Goal: Task Accomplishment & Management: Manage account settings

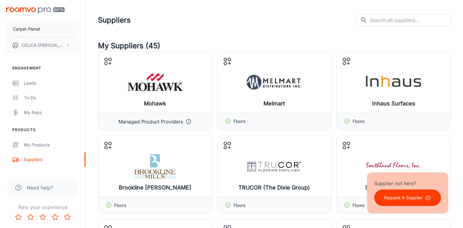
scroll to position [764, 0]
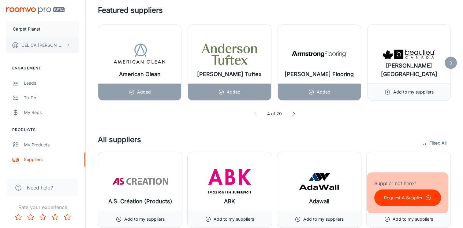
click at [31, 46] on p "[PERSON_NAME]" at bounding box center [42, 45] width 43 height 7
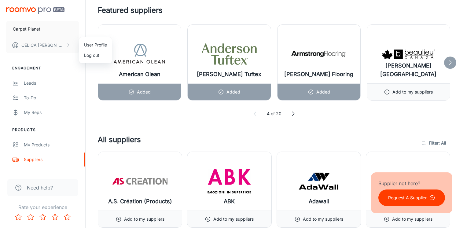
click at [91, 46] on li "User Profile" at bounding box center [95, 45] width 33 height 10
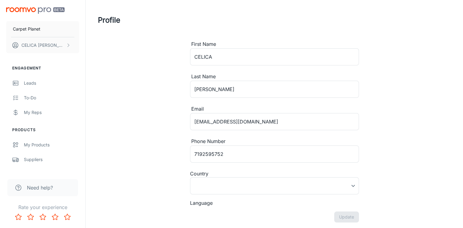
type input "[GEOGRAPHIC_DATA]"
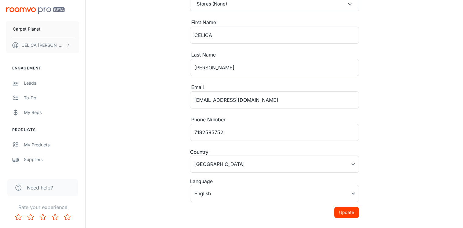
scroll to position [85, 0]
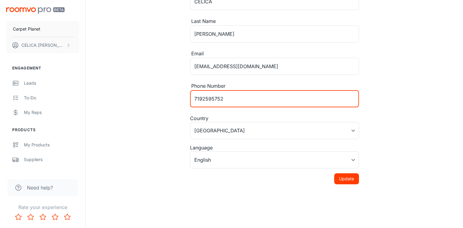
drag, startPoint x: 203, startPoint y: 98, endPoint x: 248, endPoint y: 99, distance: 45.3
click at [248, 99] on input "7192595752" at bounding box center [274, 98] width 169 height 17
type input "7194332246"
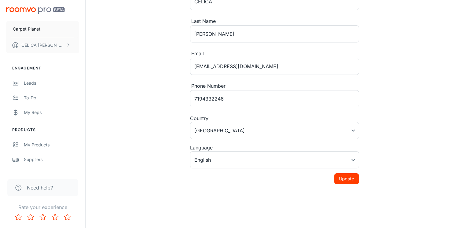
click at [393, 128] on div "Profile Store Stores (None) First Name CELICA ​ Last Name [PERSON_NAME] ​ Email…" at bounding box center [274, 59] width 367 height 289
click at [348, 177] on button "Update" at bounding box center [346, 178] width 25 height 11
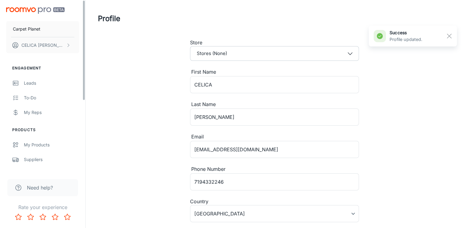
scroll to position [0, 0]
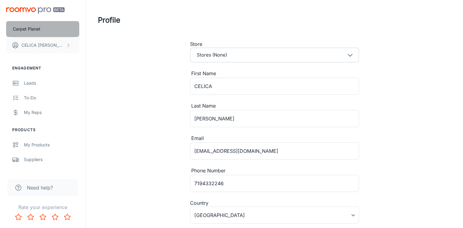
click at [24, 30] on p "Carpet Planet" at bounding box center [27, 29] width 28 height 7
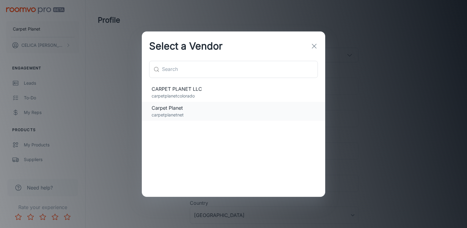
click at [191, 114] on p "carpetplanetnet" at bounding box center [234, 115] width 164 height 7
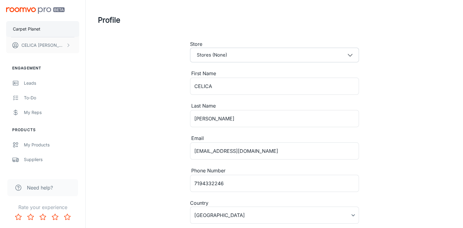
click at [21, 31] on p "Carpet Planet" at bounding box center [27, 29] width 28 height 7
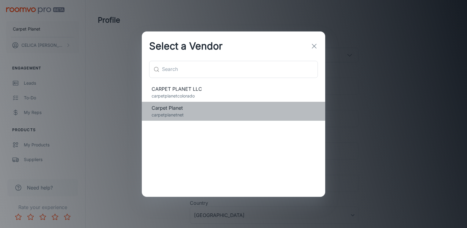
click at [170, 114] on p "carpetplanetnet" at bounding box center [234, 115] width 164 height 7
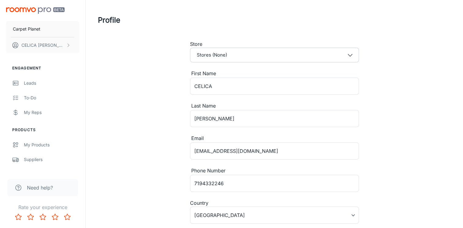
click at [14, 7] on div "Carpet Planet CELICA [PERSON_NAME]" at bounding box center [42, 29] width 85 height 58
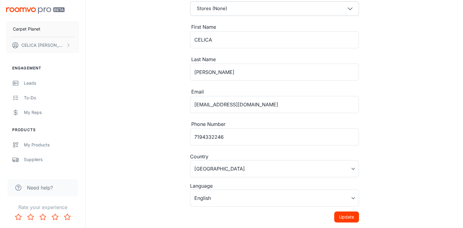
scroll to position [85, 0]
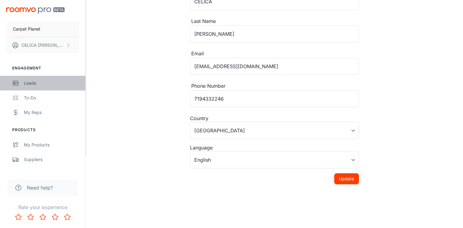
click at [26, 85] on div "Leads" at bounding box center [51, 83] width 55 height 7
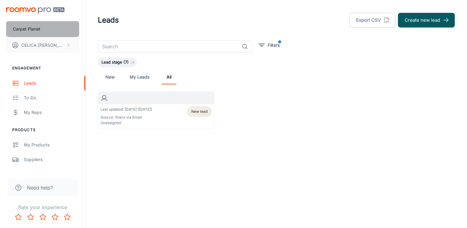
click at [21, 28] on p "Carpet Planet" at bounding box center [27, 29] width 28 height 7
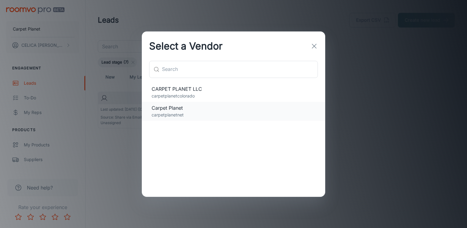
click at [172, 112] on p "carpetplanetnet" at bounding box center [234, 115] width 164 height 7
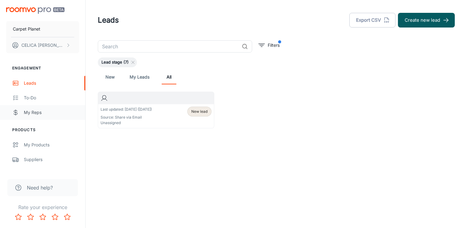
click at [33, 114] on div "My Reps" at bounding box center [51, 112] width 55 height 7
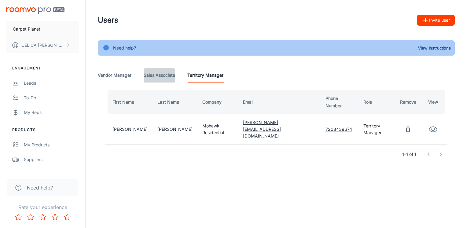
click at [161, 76] on Associate "Sales Associate" at bounding box center [159, 75] width 31 height 15
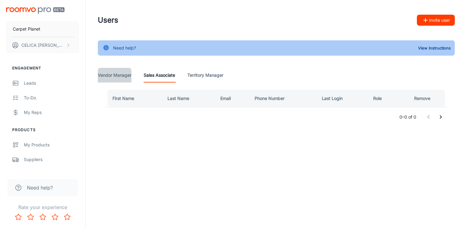
click at [114, 75] on Manager "Vendor Manager" at bounding box center [115, 75] width 34 height 15
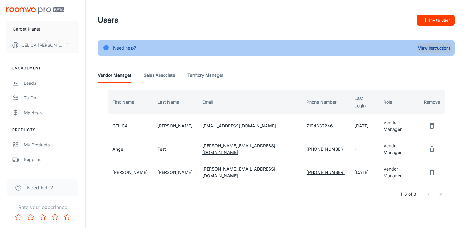
click at [423, 47] on button "View Instructions" at bounding box center [435, 47] width 36 height 9
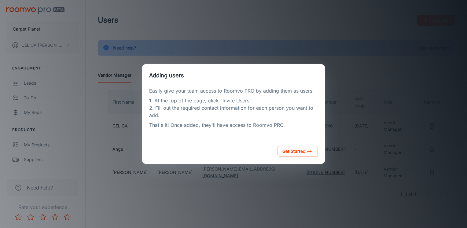
click at [269, 207] on div "Adding users Easily give your team access to Roomvo PRO by adding them as users…" at bounding box center [233, 113] width 453 height 213
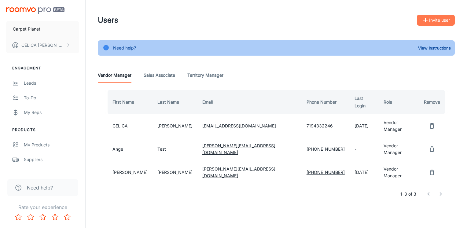
click at [436, 18] on button "Invite user" at bounding box center [436, 20] width 38 height 11
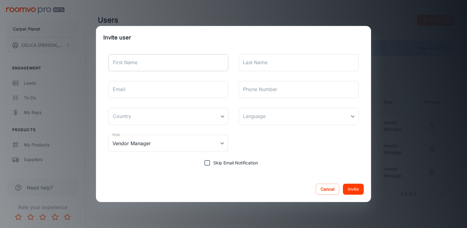
click at [126, 64] on input "First Name" at bounding box center [169, 62] width 120 height 17
type input "[PERSON_NAME]"
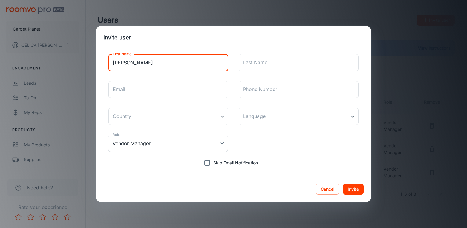
type input "Lalaguna"
type input "[PERSON_NAME][EMAIL_ADDRESS][DOMAIN_NAME]"
type input "7197550955"
type input "[GEOGRAPHIC_DATA]"
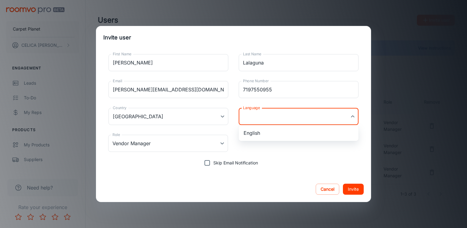
click at [296, 108] on body "Carpet Planet CELICA [PERSON_NAME] Engagement Leads To-do My Reps Products My P…" at bounding box center [233, 114] width 467 height 228
click at [293, 135] on li "English" at bounding box center [299, 132] width 120 height 11
type input "en-us"
click at [299, 142] on div "Role Vendor Manager Vendor Manager Role" at bounding box center [233, 143] width 260 height 27
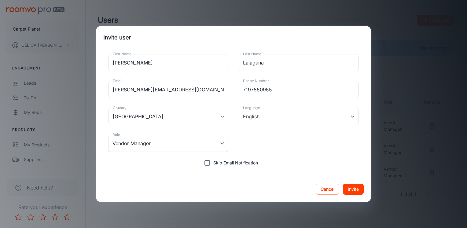
click at [353, 192] on button "Invite" at bounding box center [353, 189] width 21 height 11
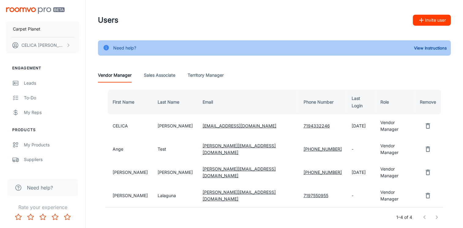
click at [425, 146] on icon "remove user" at bounding box center [427, 149] width 4 height 6
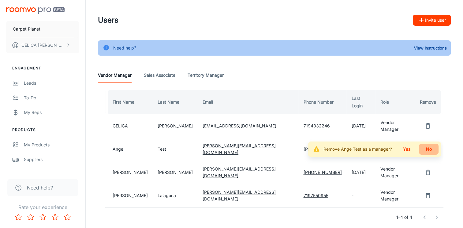
click at [430, 144] on button "No" at bounding box center [429, 149] width 20 height 11
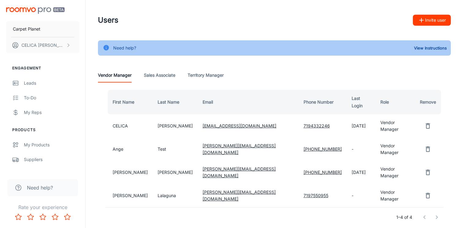
click at [328, 24] on div "Users Invite user" at bounding box center [274, 20] width 353 height 16
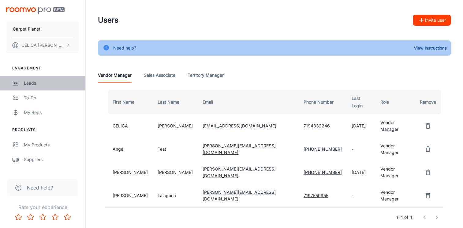
click at [27, 85] on div "Leads" at bounding box center [51, 83] width 55 height 7
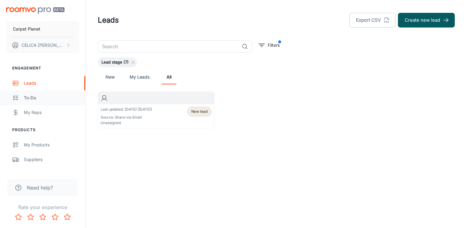
click at [29, 98] on div "To-do" at bounding box center [51, 97] width 55 height 7
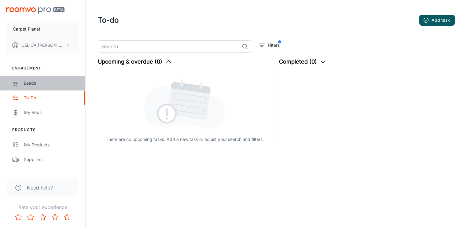
click at [30, 81] on div "Leads" at bounding box center [51, 83] width 55 height 7
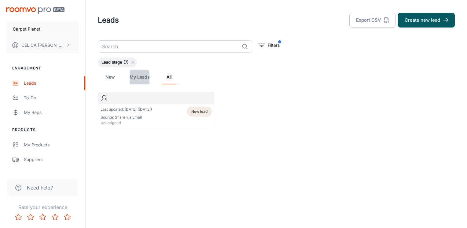
click at [140, 79] on link "My Leads" at bounding box center [140, 77] width 20 height 15
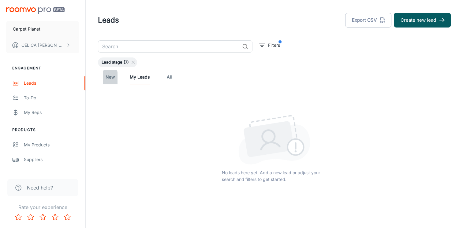
click at [112, 76] on link "New" at bounding box center [110, 77] width 15 height 15
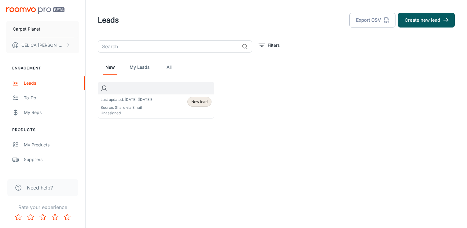
click at [198, 101] on span "New lead" at bounding box center [199, 102] width 16 height 6
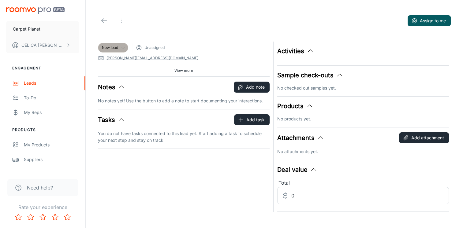
click at [122, 48] on icon at bounding box center [122, 47] width 5 height 5
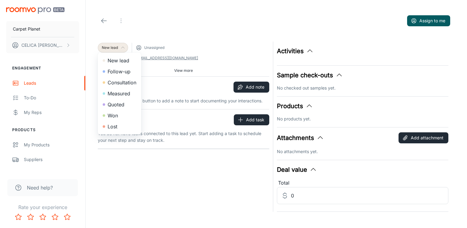
click at [206, 31] on div at bounding box center [233, 114] width 467 height 228
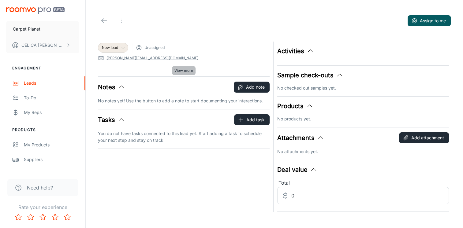
click at [180, 69] on span "View more" at bounding box center [183, 71] width 19 height 6
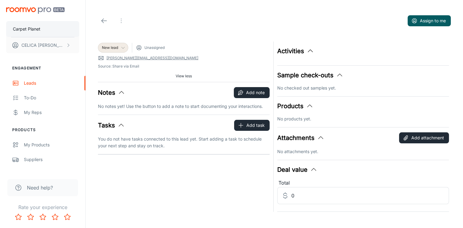
click at [31, 29] on p "Carpet Planet" at bounding box center [27, 29] width 28 height 7
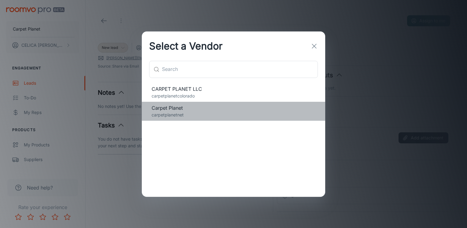
click at [192, 106] on span "Carpet Planet" at bounding box center [234, 107] width 164 height 7
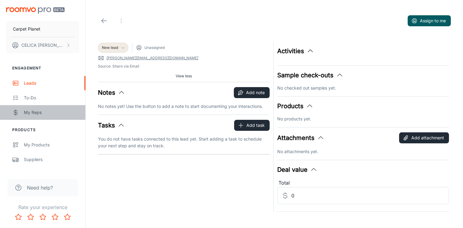
click at [27, 112] on div "My Reps" at bounding box center [51, 112] width 55 height 7
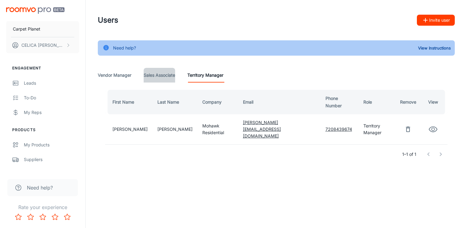
click at [166, 77] on Associate "Sales Associate" at bounding box center [159, 75] width 31 height 15
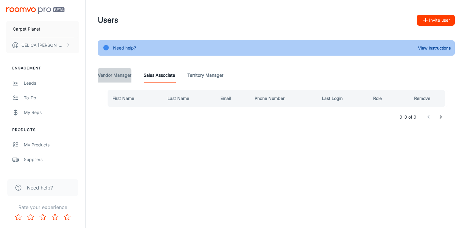
click at [126, 73] on Manager "Vendor Manager" at bounding box center [115, 75] width 34 height 15
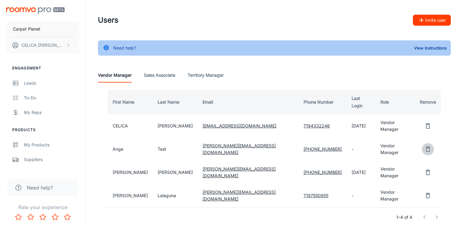
click at [425, 146] on icon "remove user" at bounding box center [427, 149] width 4 height 6
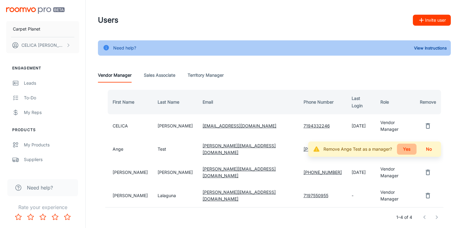
click at [405, 144] on button "Yes" at bounding box center [407, 149] width 20 height 11
